Goal: Task Accomplishment & Management: Manage account settings

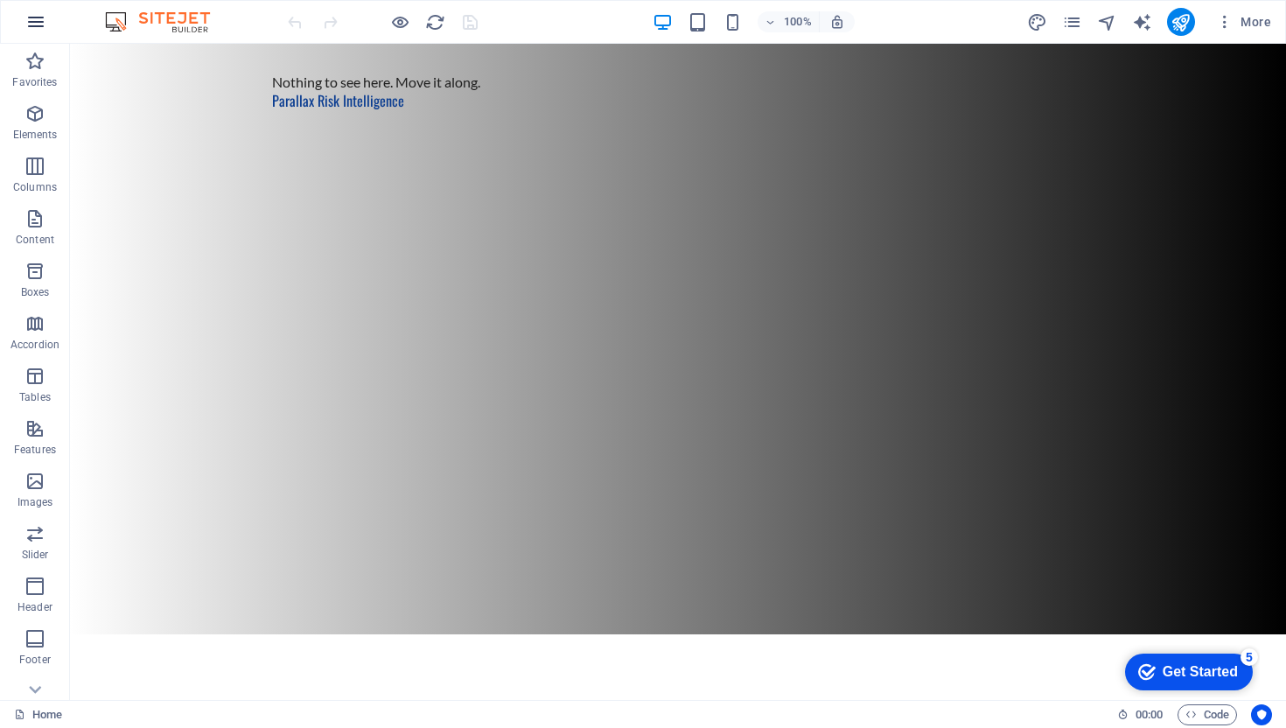
click at [39, 30] on icon "button" at bounding box center [35, 21] width 21 height 21
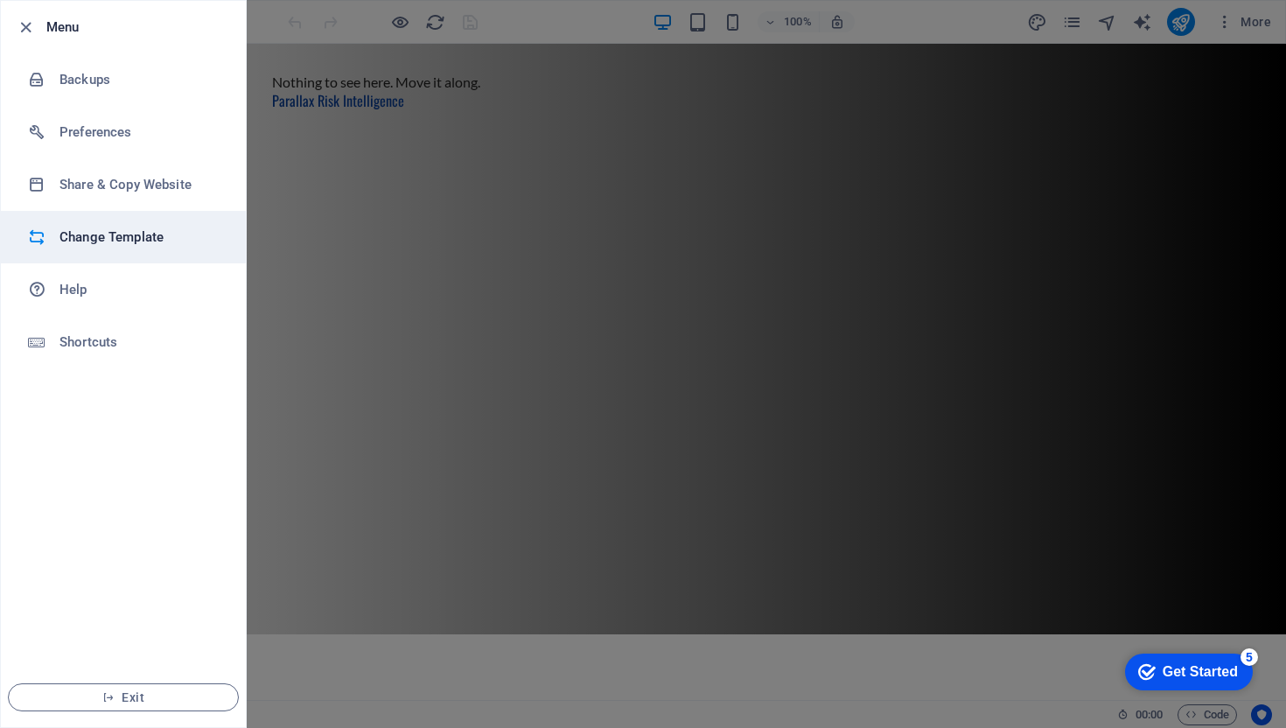
click at [146, 242] on h6 "Change Template" at bounding box center [140, 237] width 162 height 21
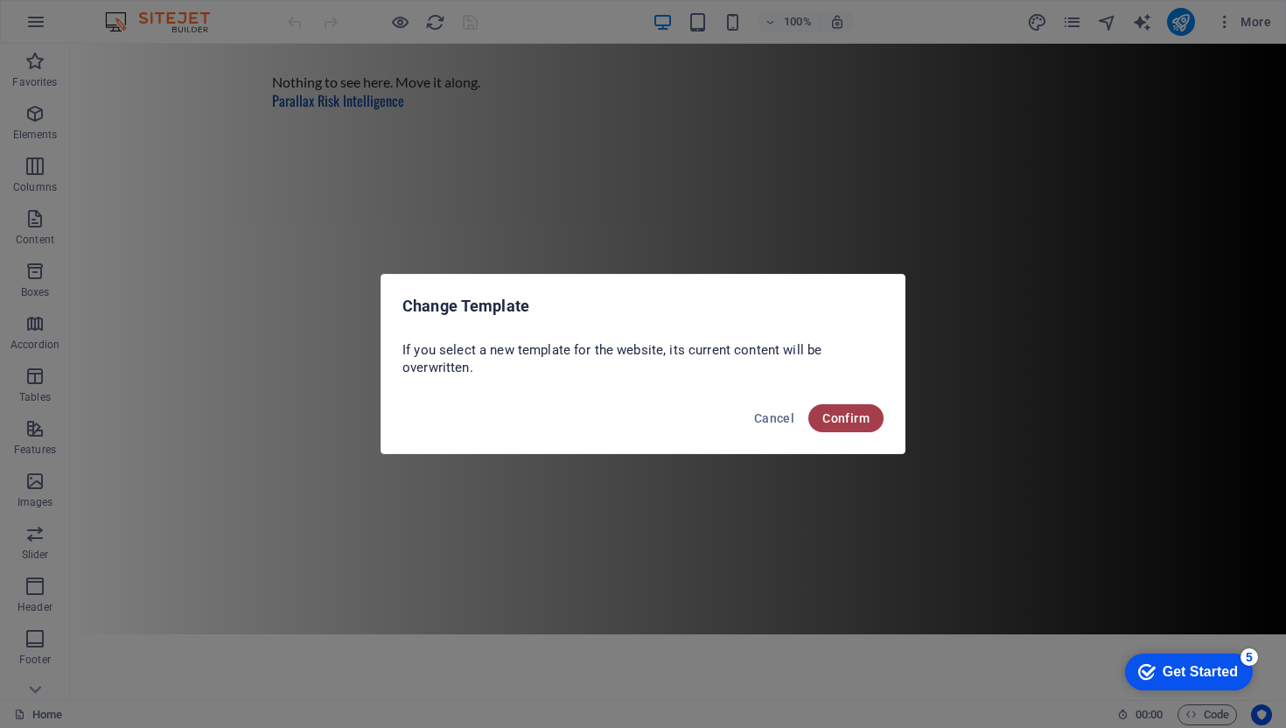
click at [873, 419] on button "Confirm" at bounding box center [845, 418] width 75 height 28
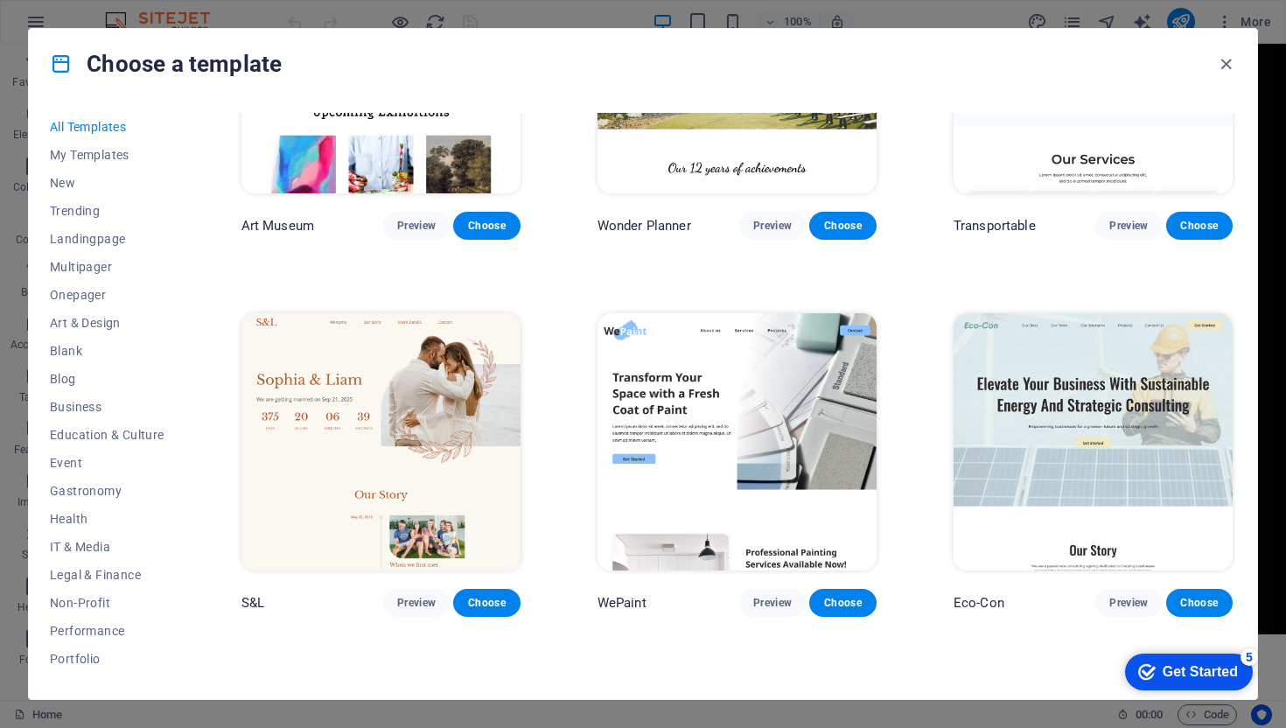
scroll to position [222, 0]
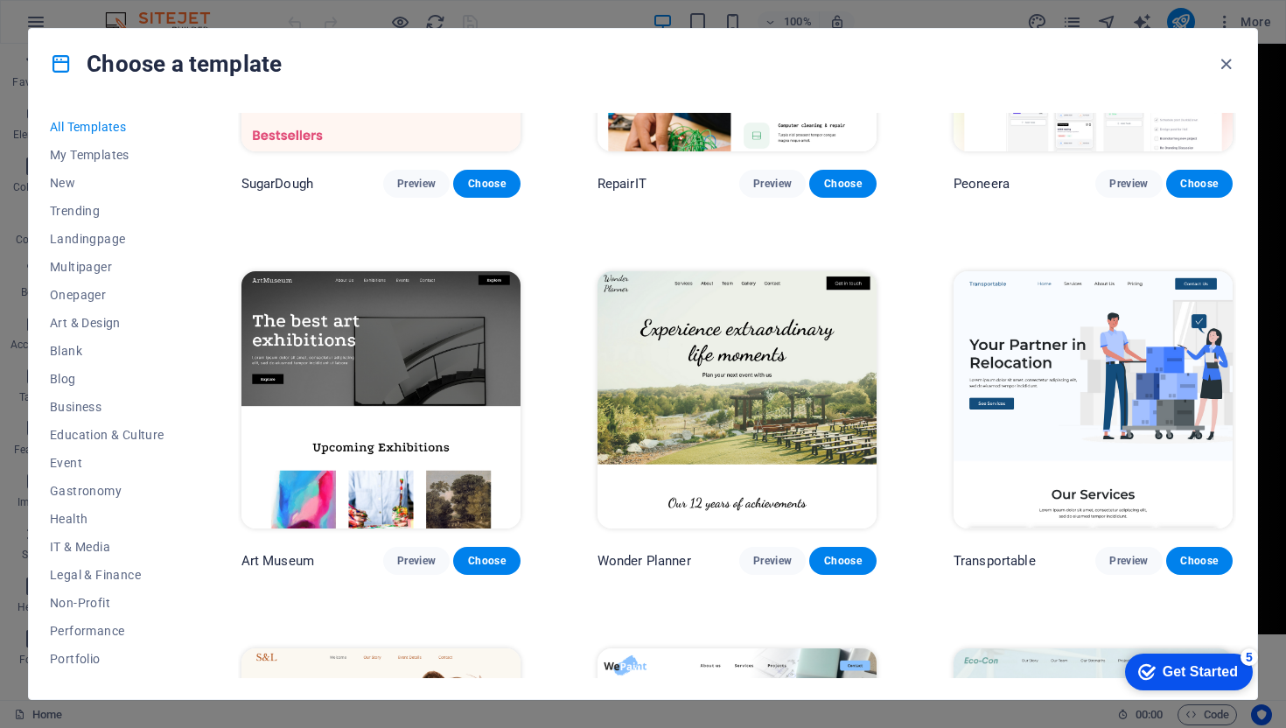
click at [413, 366] on img at bounding box center [380, 399] width 279 height 257
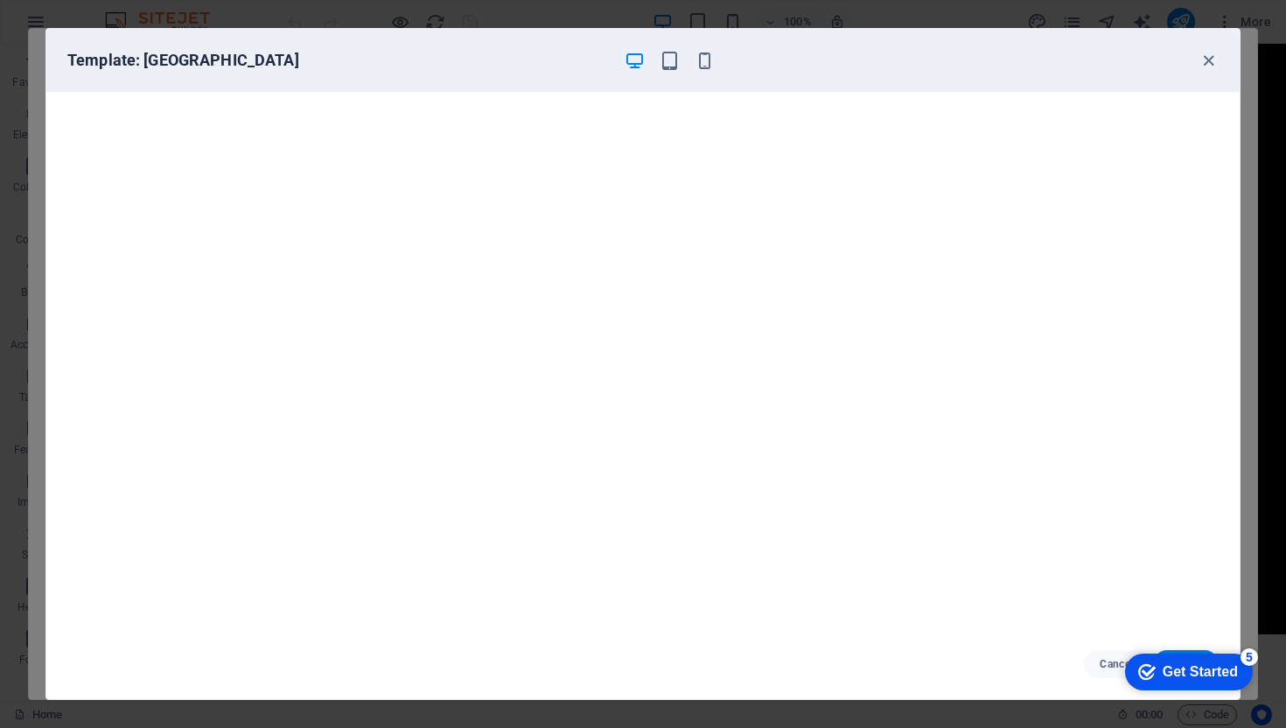
scroll to position [3, 0]
click at [675, 63] on icon "button" at bounding box center [670, 61] width 20 height 20
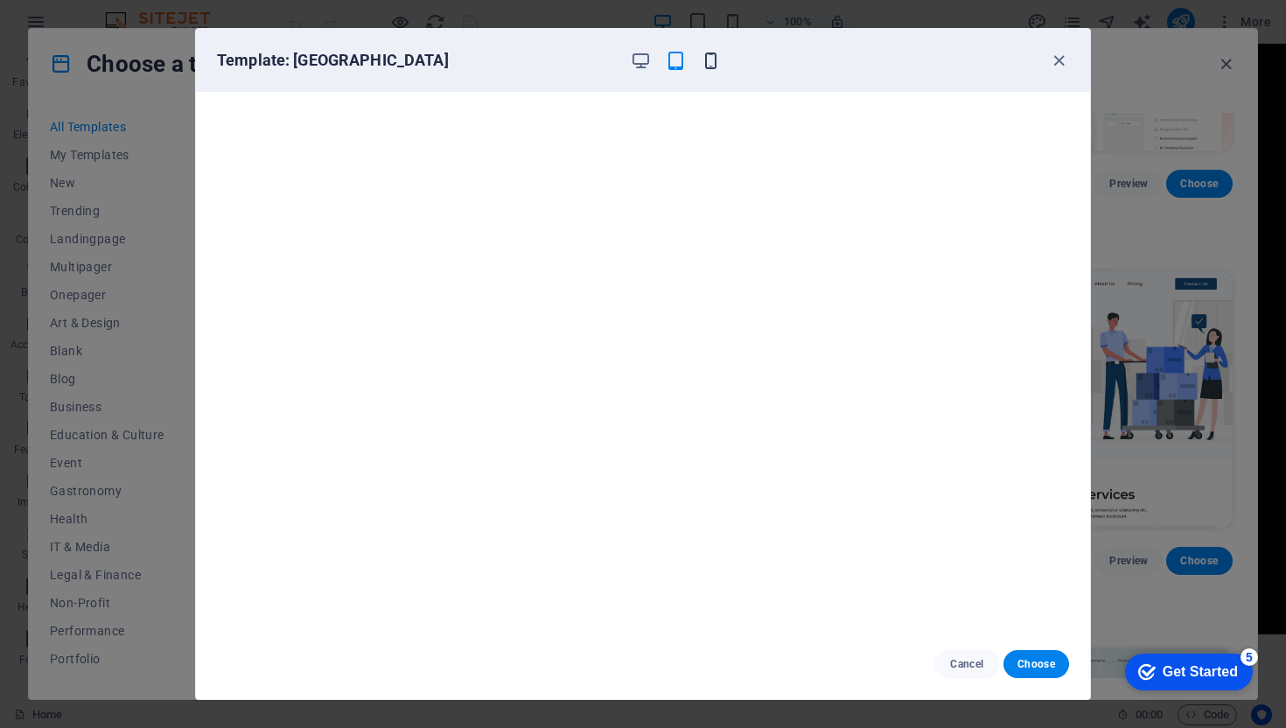
click at [706, 59] on icon "button" at bounding box center [711, 61] width 20 height 20
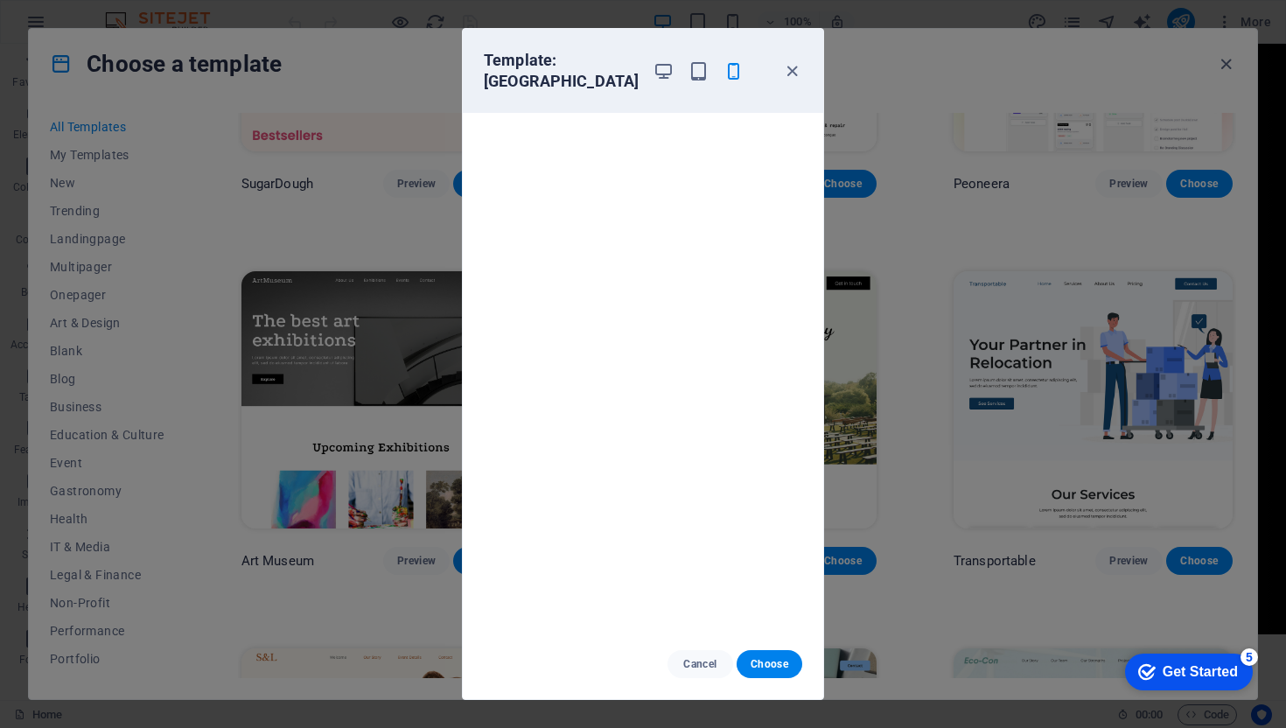
click at [663, 67] on div at bounding box center [698, 71] width 91 height 42
click at [654, 71] on icon "button" at bounding box center [664, 71] width 20 height 20
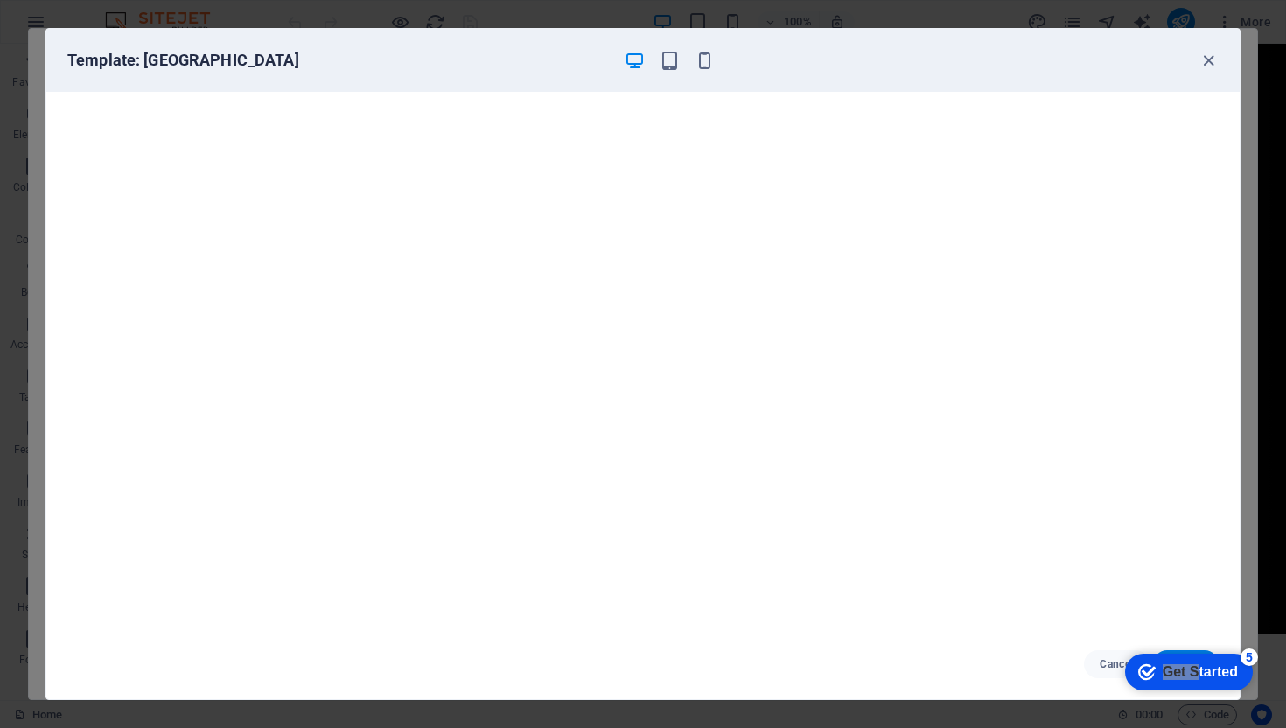
drag, startPoint x: 1189, startPoint y: 672, endPoint x: 974, endPoint y: 626, distance: 220.2
click at [1111, 645] on html "checkmark Get Started 5 First Steps in the Editor Let's guide you through the t…" at bounding box center [1185, 671] width 149 height 52
click at [1189, 678] on div "Get Started" at bounding box center [1200, 672] width 75 height 16
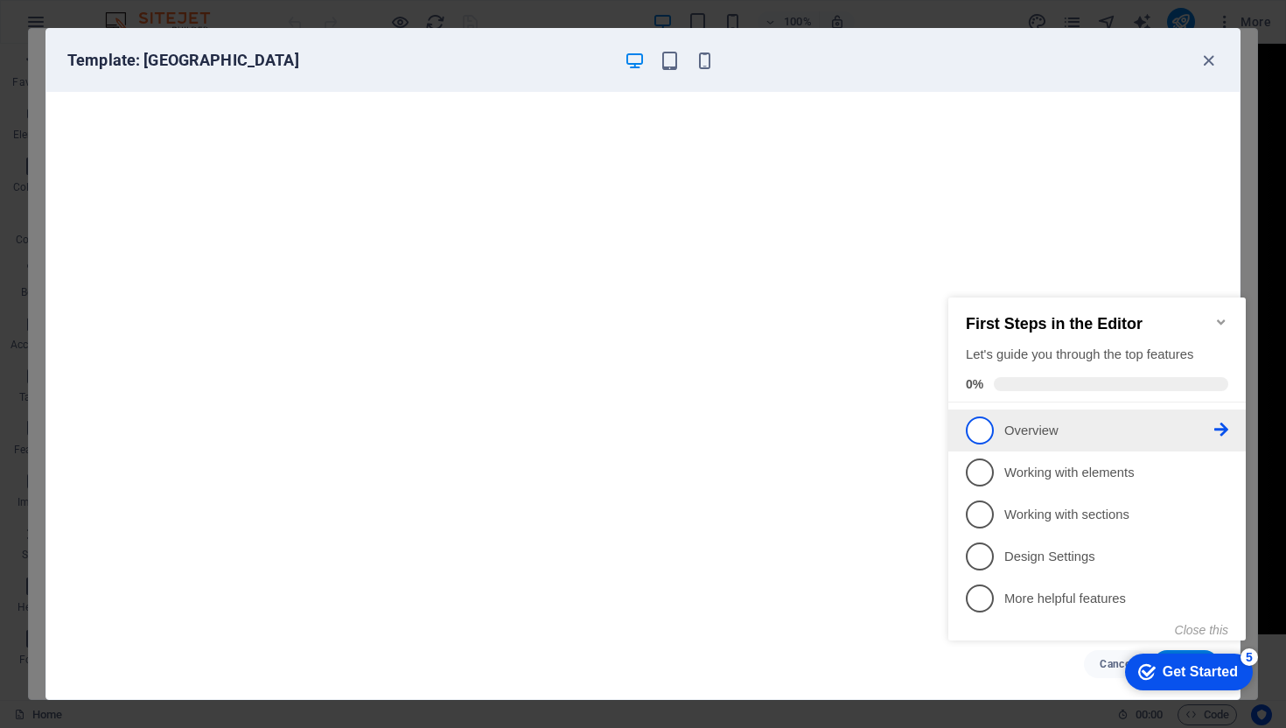
click at [1036, 416] on link "1 Overview - incomplete" at bounding box center [1097, 430] width 262 height 28
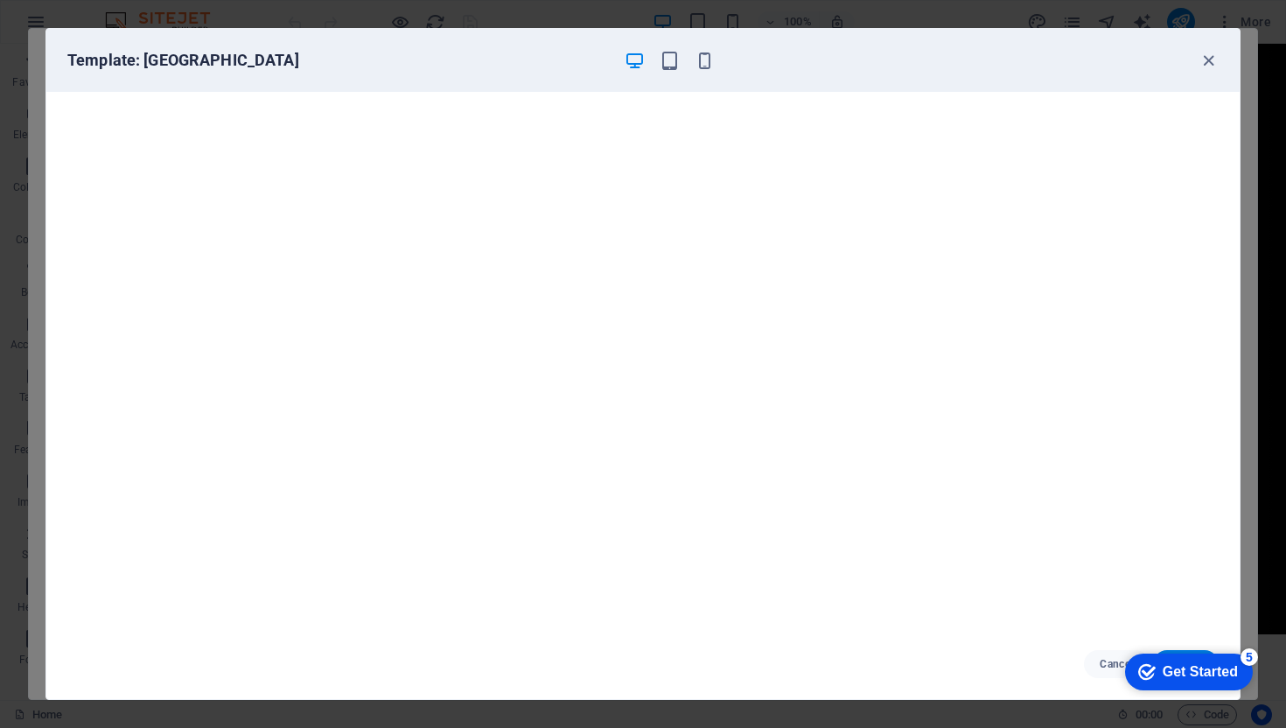
scroll to position [0, 0]
click at [1255, 656] on div "5" at bounding box center [1249, 656] width 17 height 17
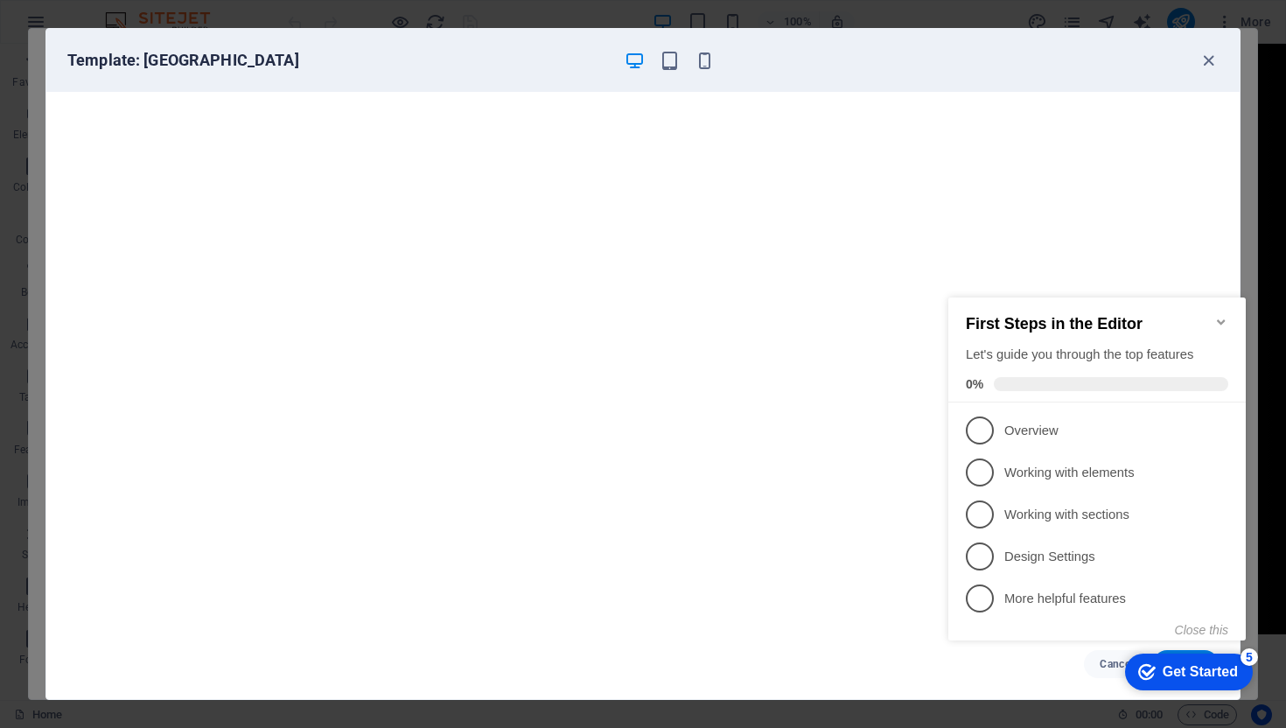
click at [1224, 671] on div "Get Started" at bounding box center [1200, 672] width 75 height 16
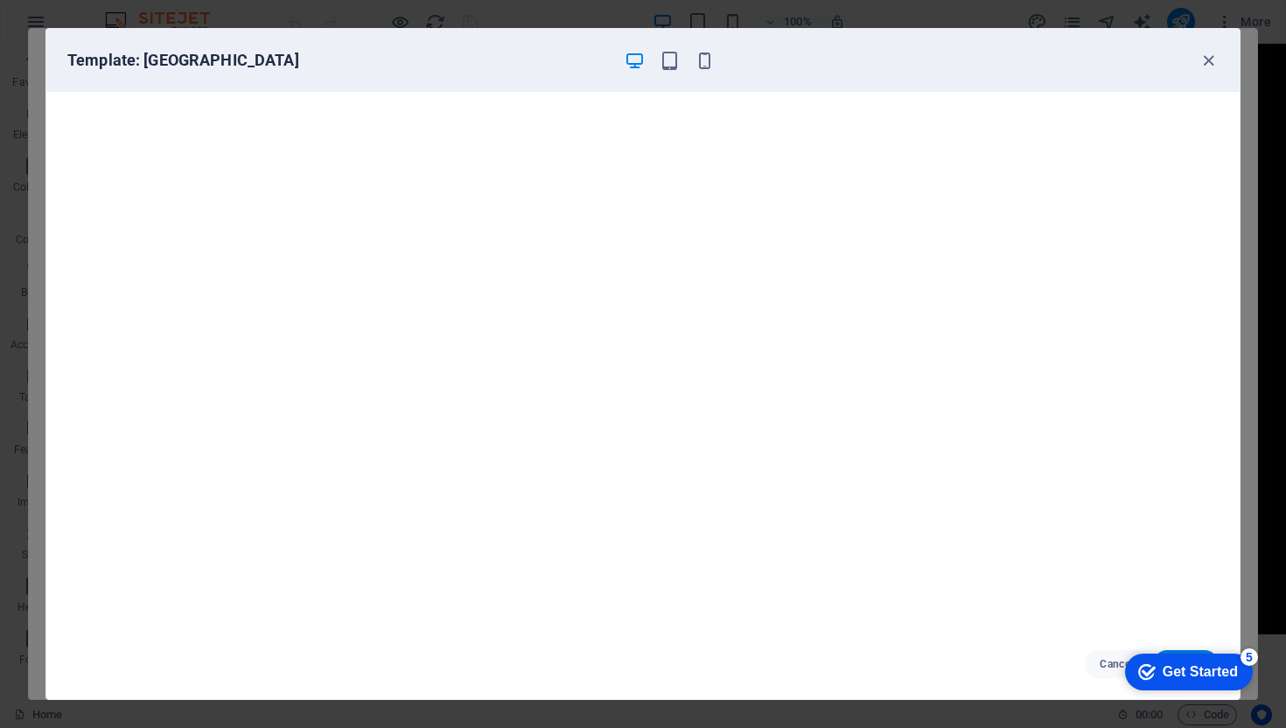
click at [1249, 631] on div "Template: [GEOGRAPHIC_DATA] Cancel Choose" at bounding box center [643, 364] width 1286 height 728
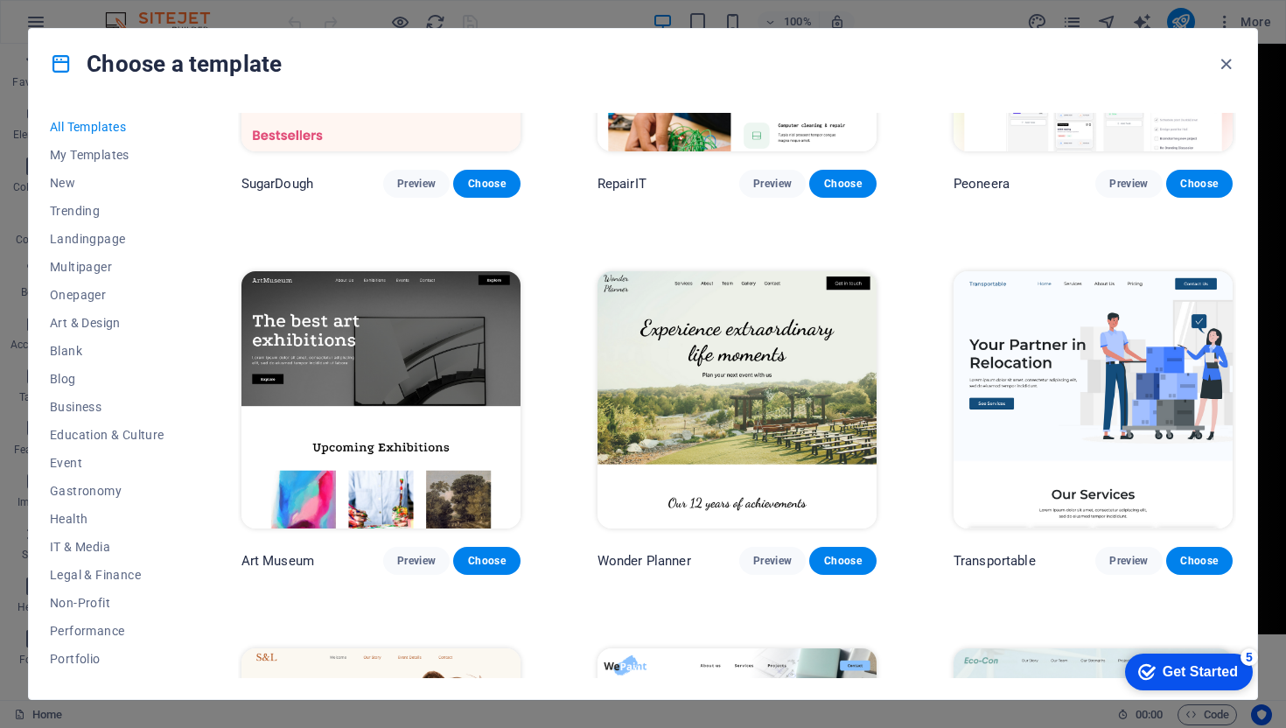
click at [1249, 694] on div "checkmark Get Started 5 First Steps in the Editor Let's guide you through the t…" at bounding box center [1185, 671] width 149 height 52
drag, startPoint x: 1256, startPoint y: 699, endPoint x: 1094, endPoint y: 605, distance: 187.4
click at [1094, 605] on body "Parallax Risk Intelligence Home Favorites Elements Columns Content Boxes Accord…" at bounding box center [643, 364] width 1286 height 728
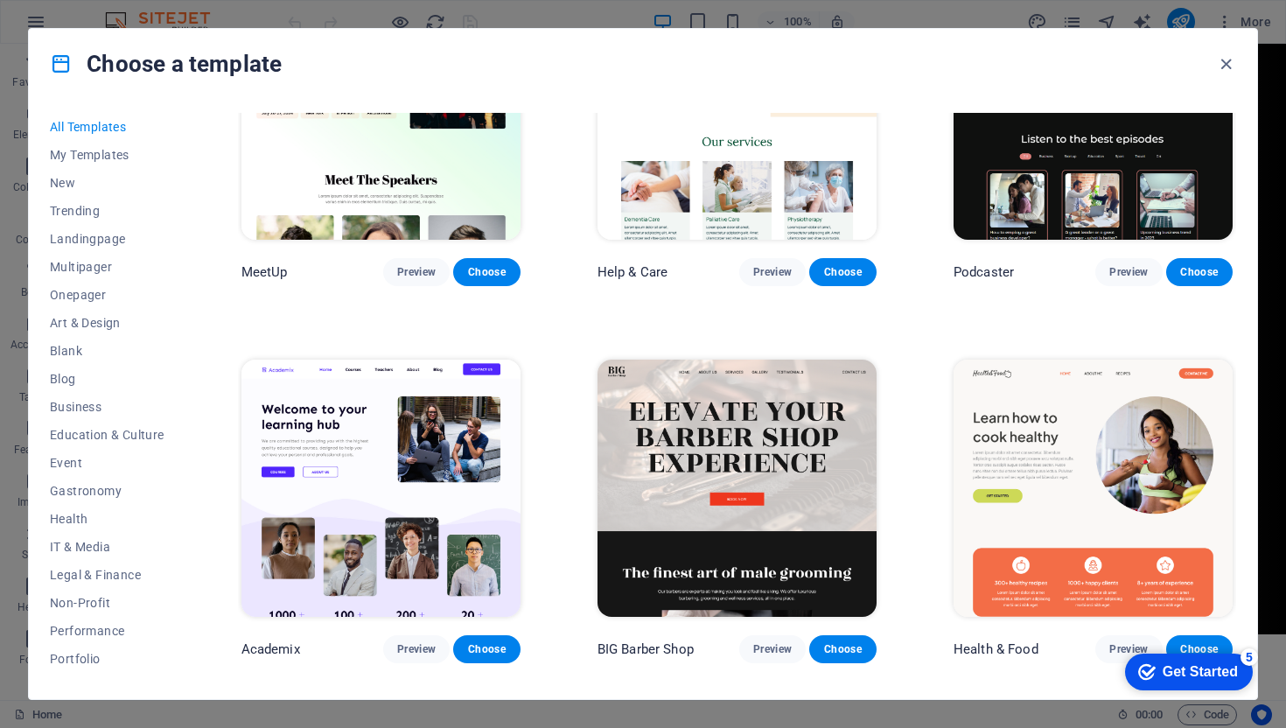
scroll to position [1266, 0]
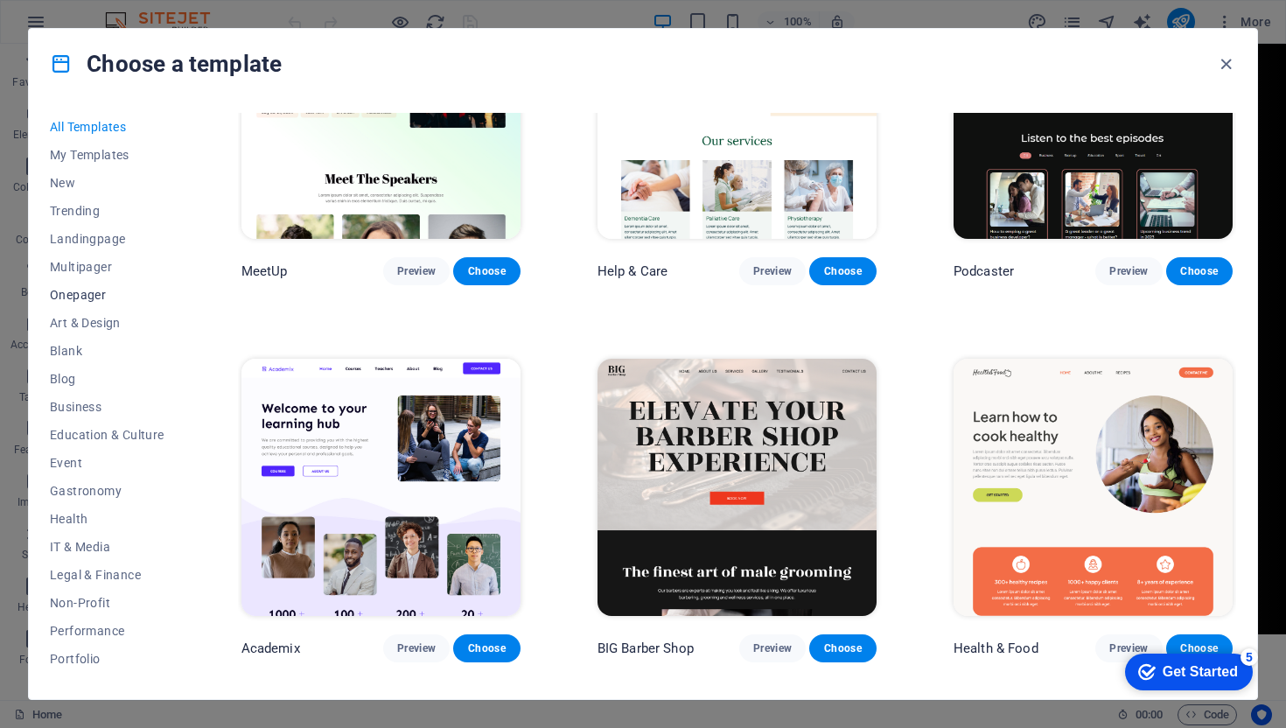
click at [82, 290] on span "Onepager" at bounding box center [107, 295] width 115 height 14
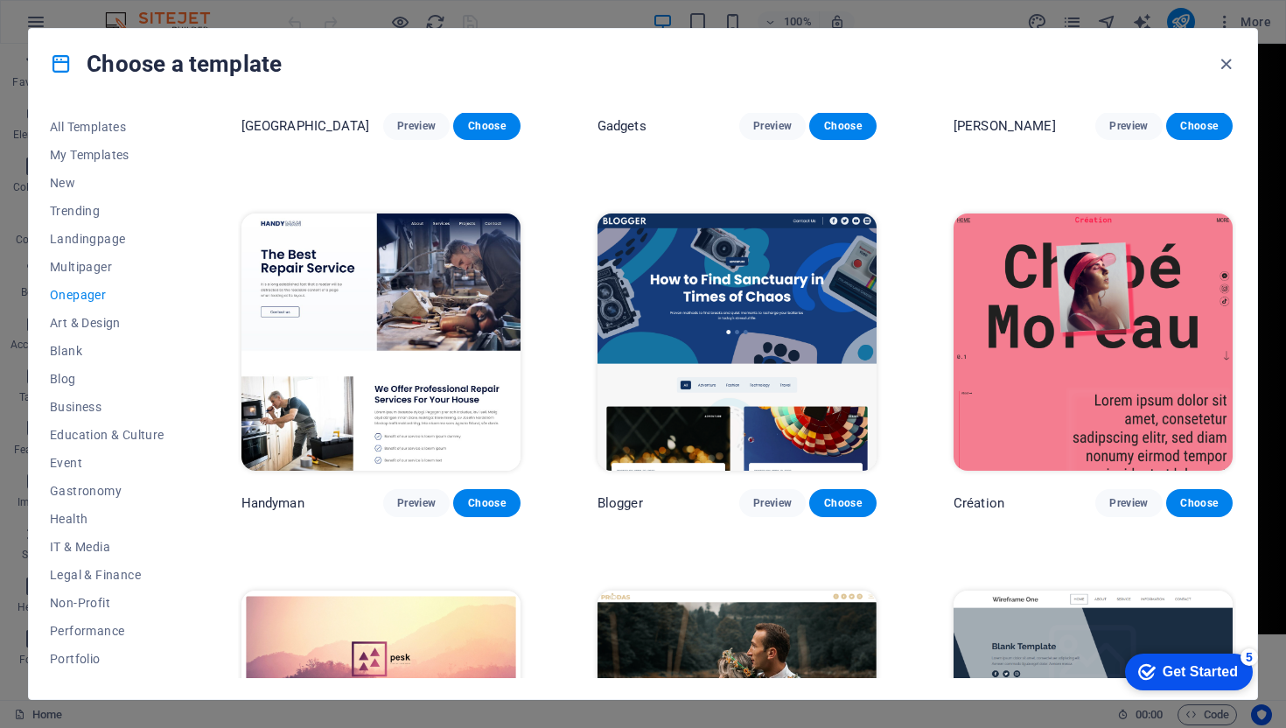
scroll to position [2068, 0]
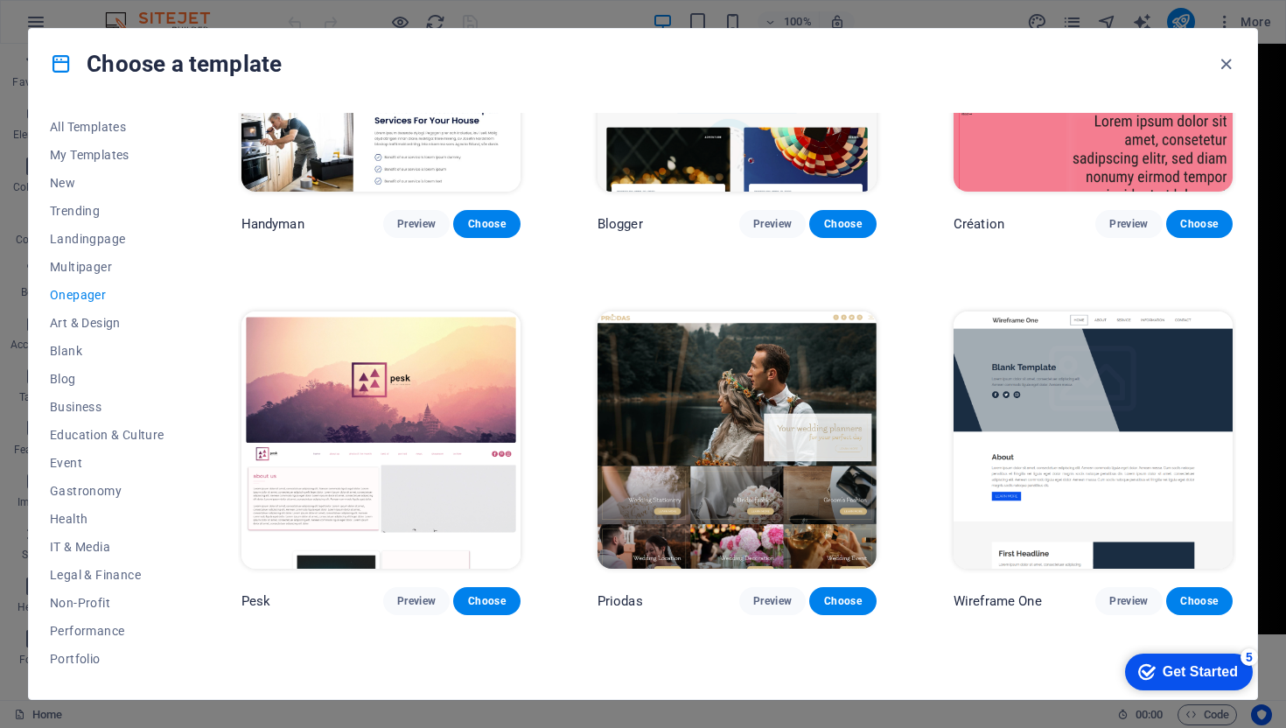
click at [1180, 403] on img at bounding box center [1093, 439] width 279 height 257
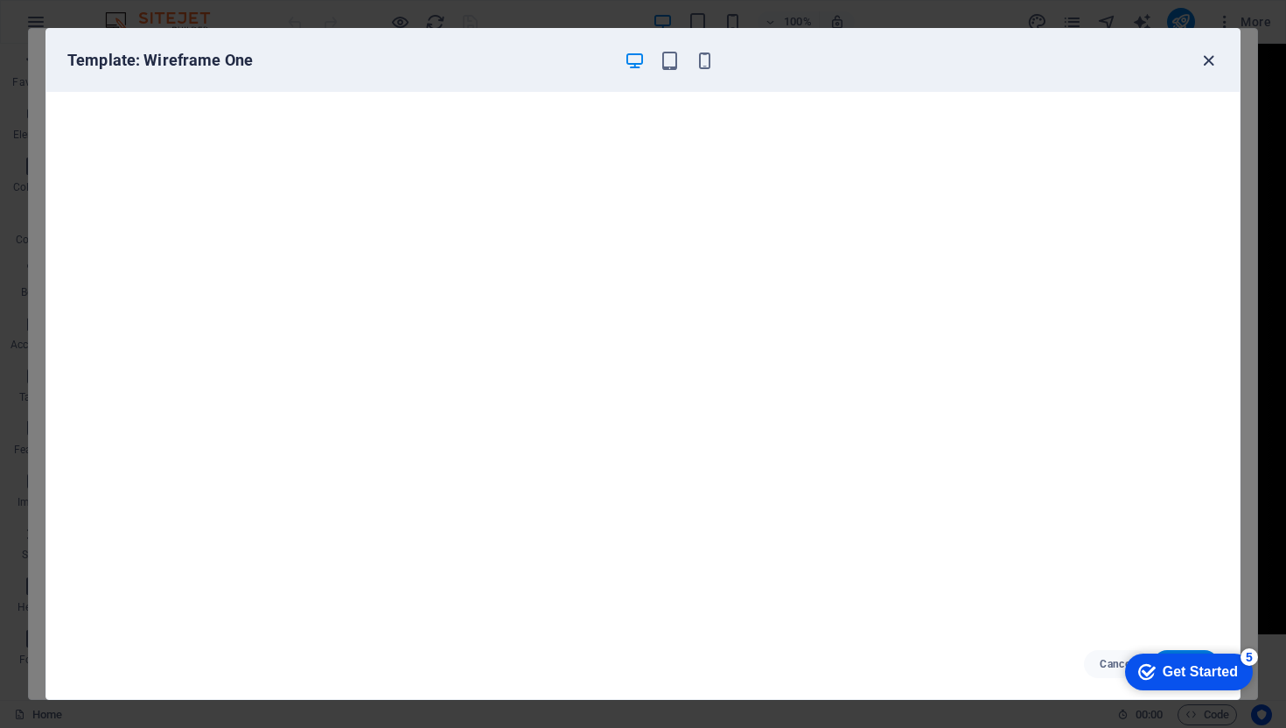
click at [1206, 59] on icon "button" at bounding box center [1209, 61] width 20 height 20
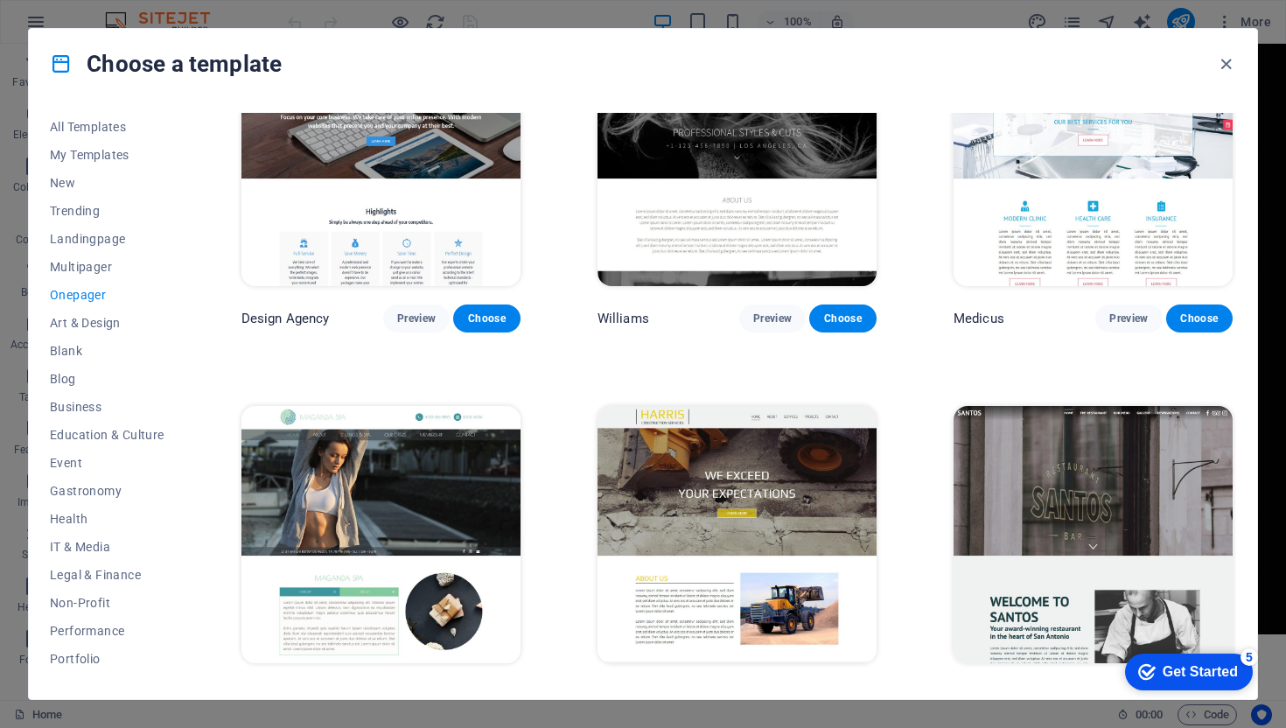
scroll to position [8160, 0]
